Goal: Communication & Community: Answer question/provide support

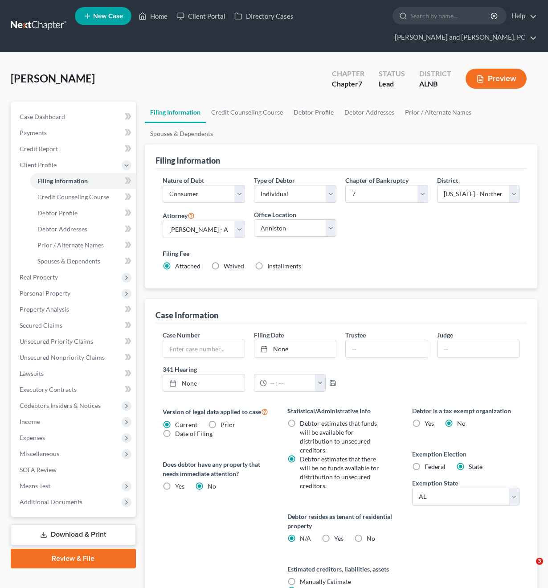
select select "1"
select select "0"
select select "1"
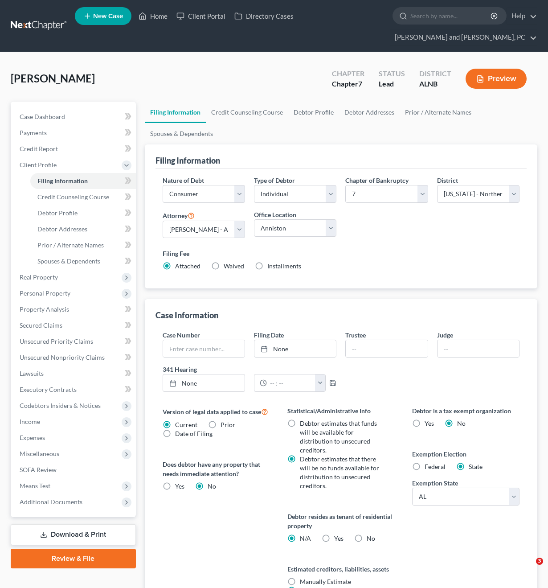
select select "0"
click at [410, 16] on input "search" at bounding box center [451, 16] width 82 height 16
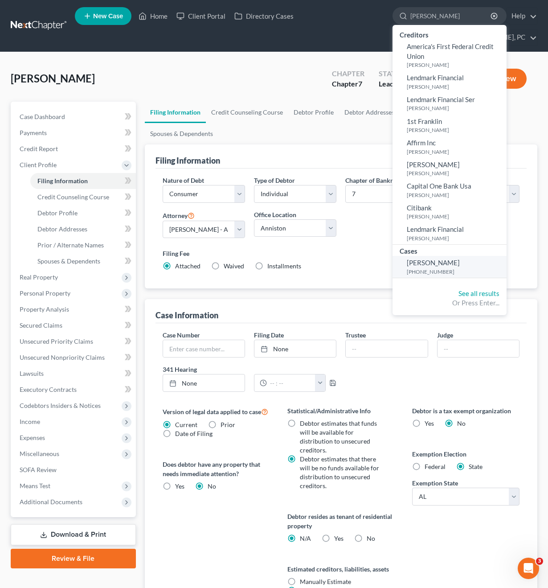
type input "[PERSON_NAME]"
click at [407, 270] on small "[PHONE_NUMBER]" at bounding box center [456, 272] width 98 height 8
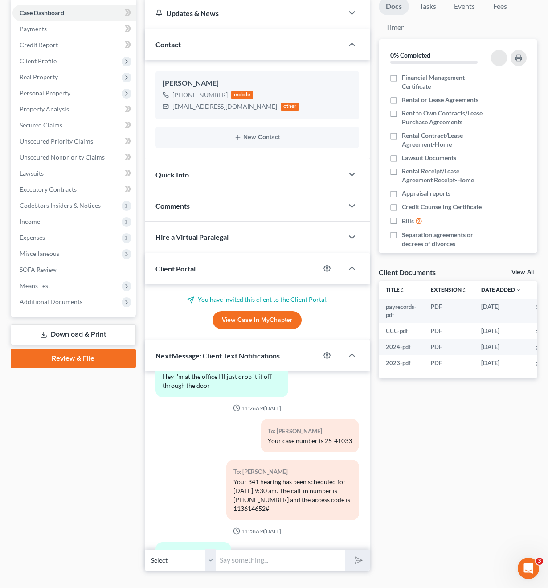
scroll to position [103, 0]
drag, startPoint x: 235, startPoint y: 419, endPoint x: 299, endPoint y: 446, distance: 69.5
click at [298, 478] on div "Your 341 hearing has been scheduled for [DATE] 9:30 am. The call-in number is […" at bounding box center [292, 496] width 119 height 36
click at [294, 478] on div "Your 341 hearing has been scheduled for [DATE] 9:30 am. The call-in number is […" at bounding box center [292, 496] width 119 height 36
drag, startPoint x: 232, startPoint y: 419, endPoint x: 295, endPoint y: 449, distance: 69.3
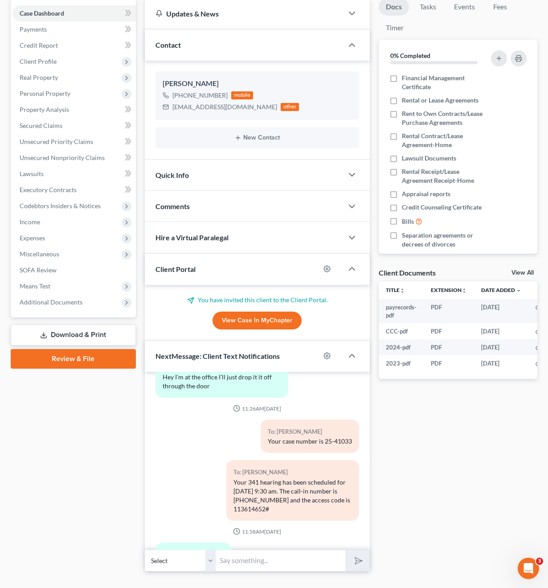
click at [295, 460] on div "To: [PERSON_NAME] Your 341 hearing has been scheduled for [DATE] 9:30 am. The c…" at bounding box center [292, 490] width 133 height 60
copy div "Your 341 hearing has been scheduled for [DATE] 9:30 am. The call-in number is […"
click at [236, 549] on input "text" at bounding box center [281, 560] width 130 height 22
paste input "Your 341 hearing has been scheduled for [DATE] 9:30 am. The call-in number is […"
type input "Your 341 hearing has been scheduled for [DATE] 9:30 am. The call-in number is […"
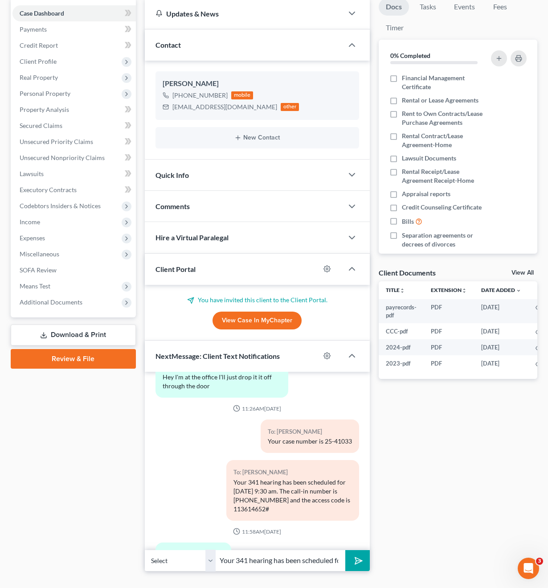
click at [361, 550] on button "submit" at bounding box center [357, 560] width 25 height 21
